Goal: Task Accomplishment & Management: Complete application form

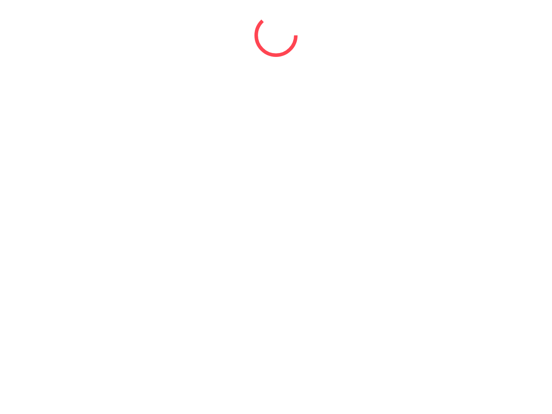
click at [276, 35] on icon at bounding box center [276, 35] width 46 height 46
